Goal: Task Accomplishment & Management: Complete application form

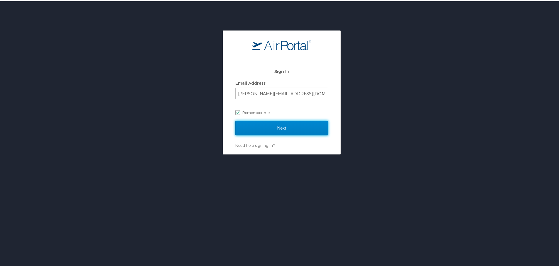
click at [260, 128] on input "Next" at bounding box center [281, 127] width 93 height 15
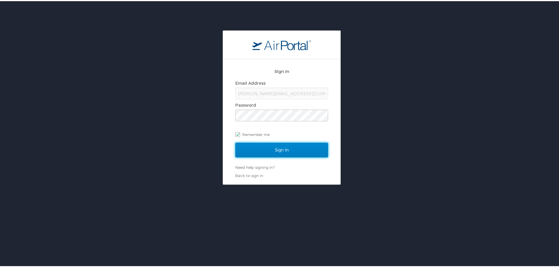
click at [265, 148] on input "Sign In" at bounding box center [281, 149] width 93 height 15
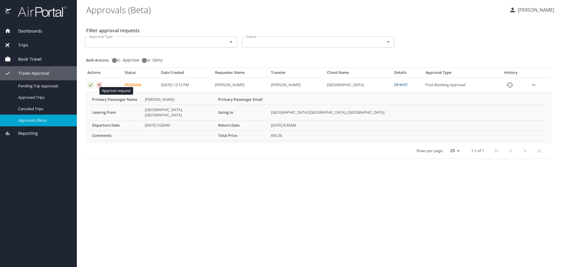
click at [88, 88] on icon "Approval table" at bounding box center [91, 85] width 6 height 6
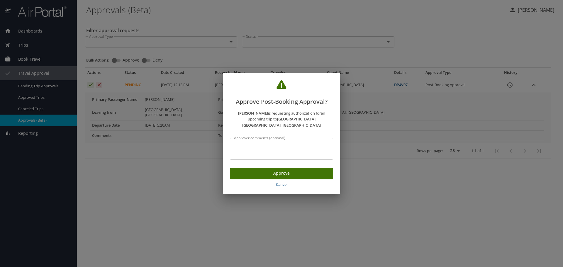
click at [253, 176] on span "Approve" at bounding box center [282, 173] width 94 height 7
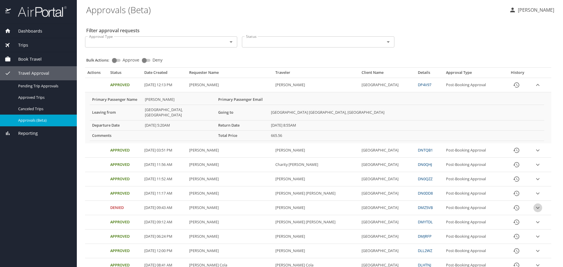
click at [536, 211] on icon "expand row" at bounding box center [537, 207] width 7 height 7
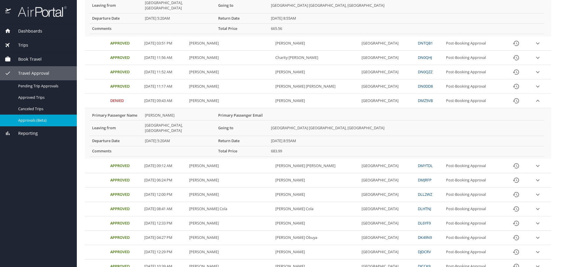
scroll to position [117, 0]
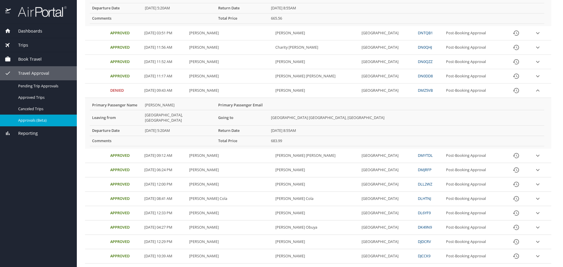
click at [538, 94] on icon "expand row" at bounding box center [537, 90] width 7 height 7
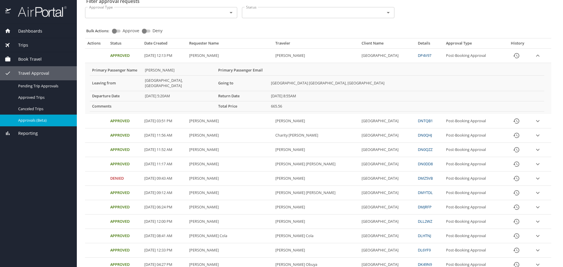
scroll to position [59, 0]
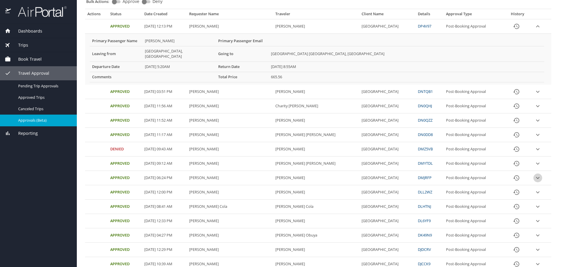
click at [538, 182] on icon "expand row" at bounding box center [537, 178] width 7 height 7
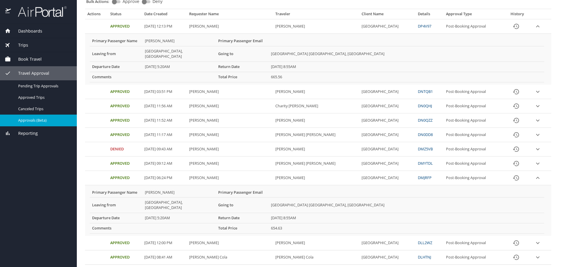
click at [535, 153] on icon "expand row" at bounding box center [537, 149] width 7 height 7
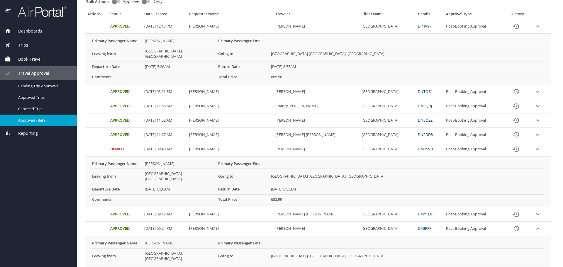
click at [202, 157] on td "Aralynn Davis" at bounding box center [230, 149] width 86 height 14
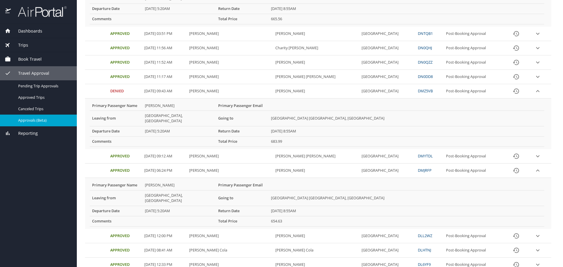
scroll to position [117, 0]
click at [187, 177] on PM "10/04/2025, 06:24 PM" at bounding box center [164, 170] width 45 height 14
click at [535, 174] on icon "expand row" at bounding box center [537, 170] width 7 height 7
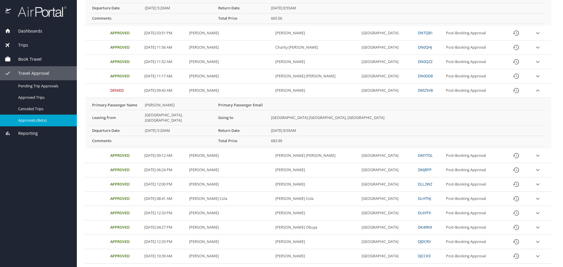
click at [536, 174] on icon "expand row" at bounding box center [537, 170] width 7 height 7
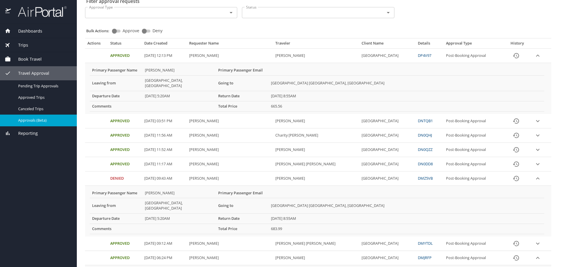
scroll to position [0, 0]
